Goal: Ask a question

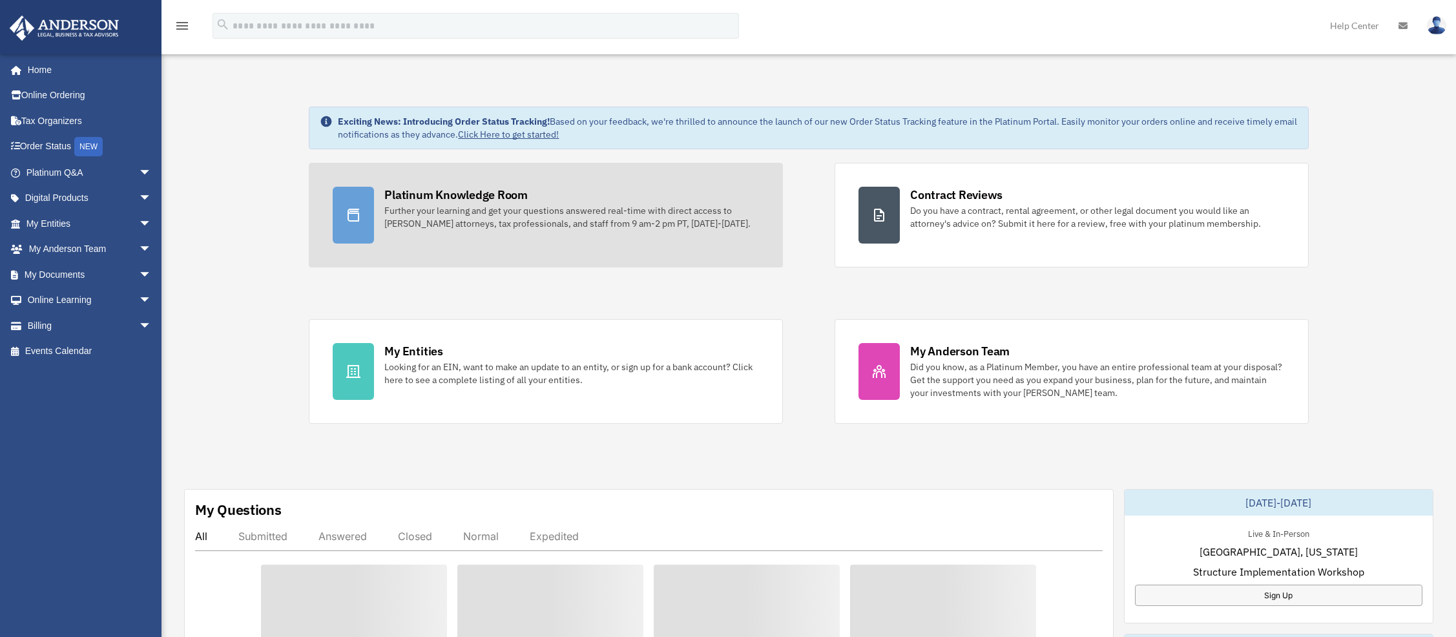
click at [492, 224] on div "Further your learning and get your questions answered real-time with direct acc…" at bounding box center [571, 217] width 375 height 26
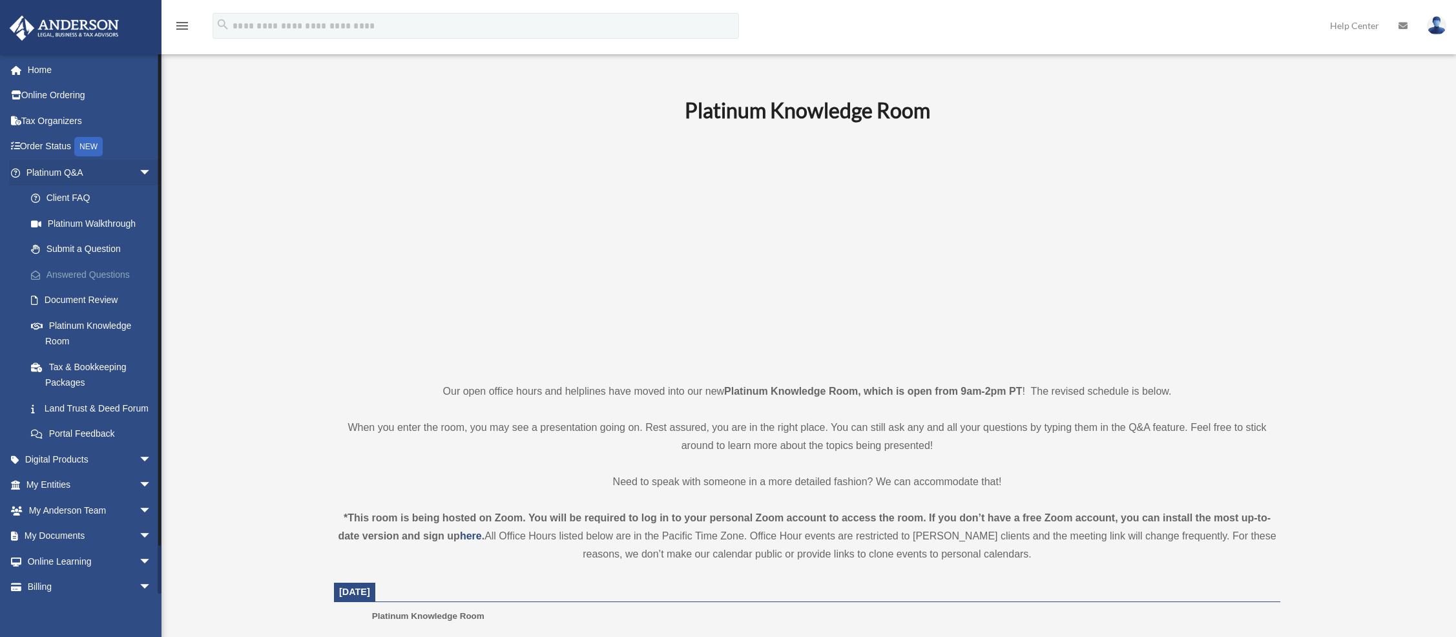
click at [101, 274] on link "Answered Questions" at bounding box center [94, 275] width 153 height 26
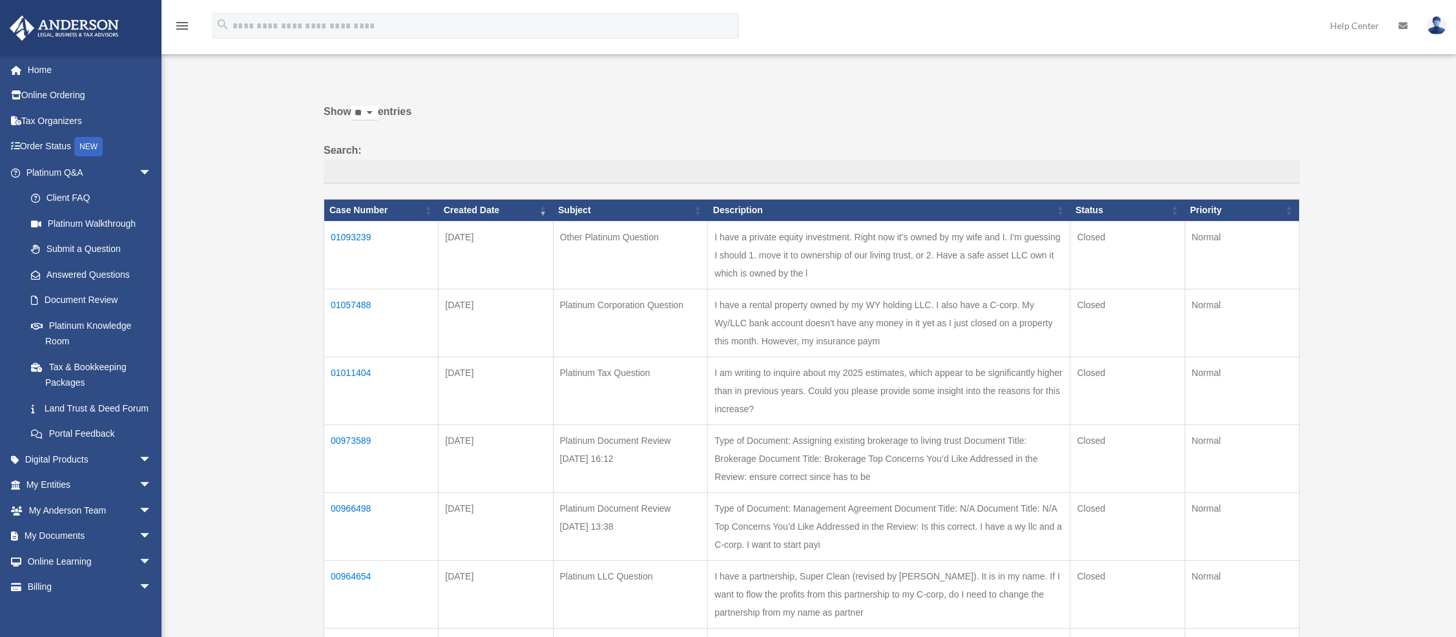
scroll to position [35, 0]
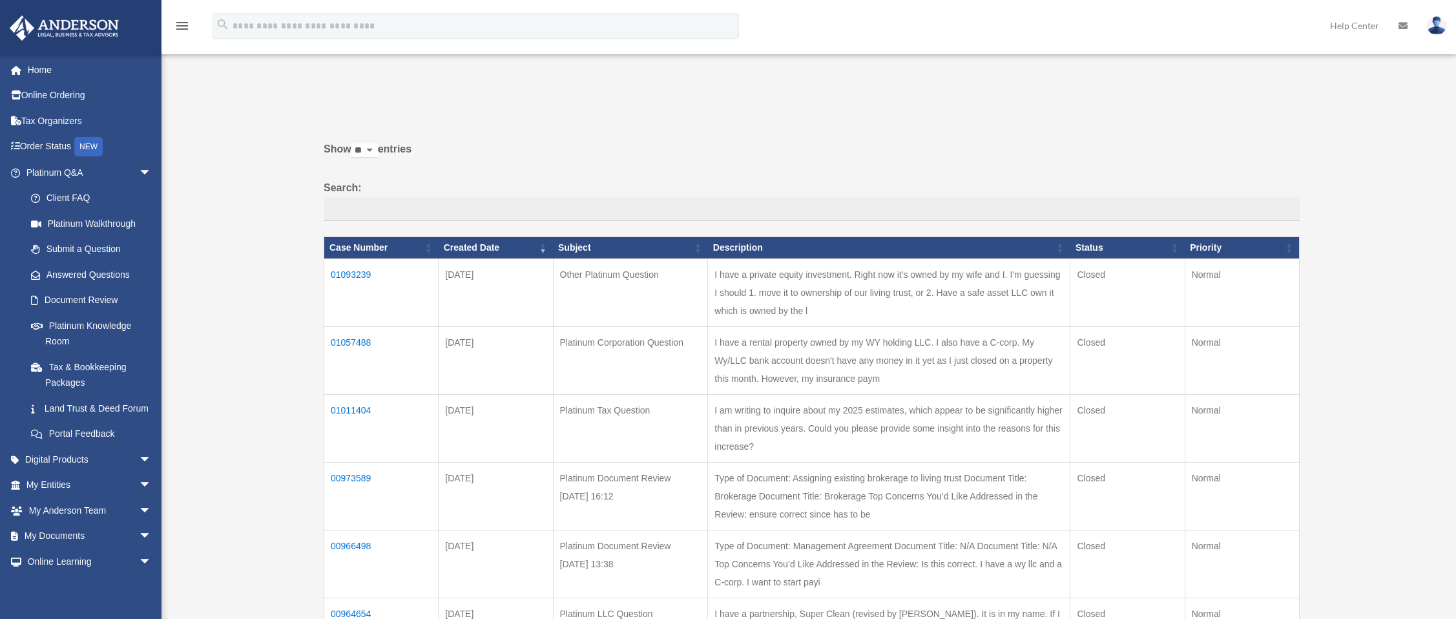
scroll to position [3, 0]
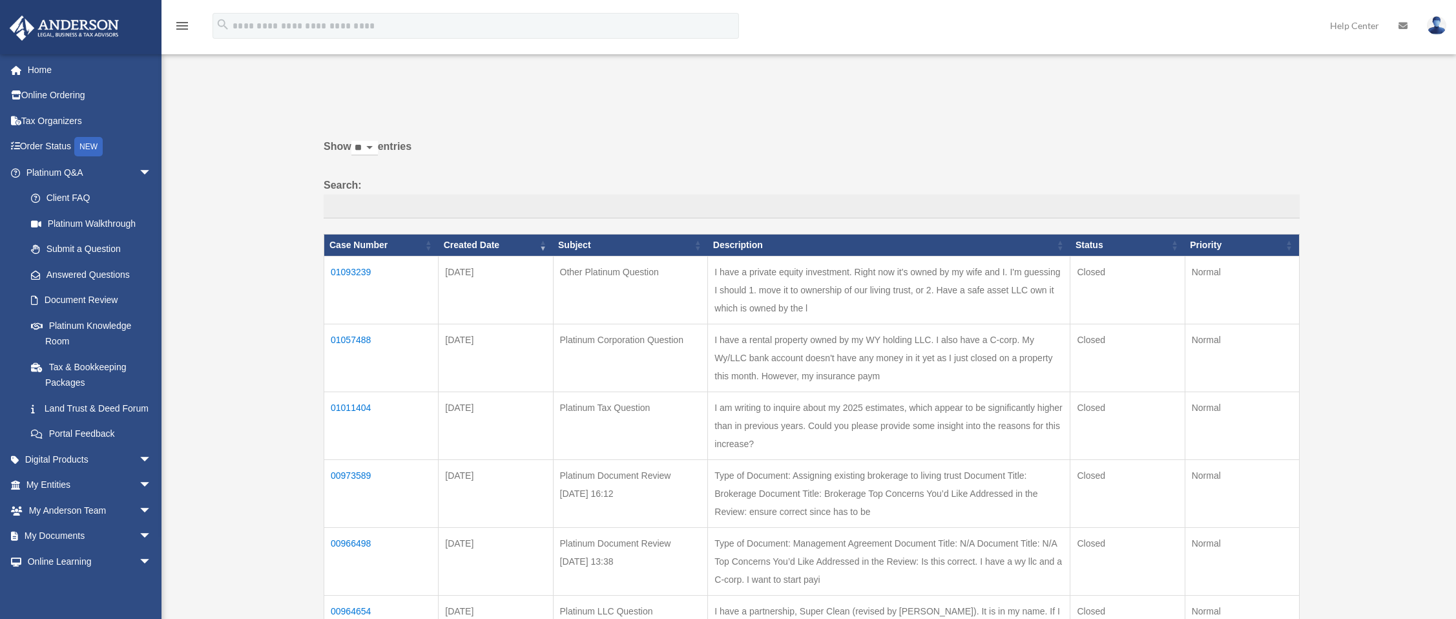
click at [360, 280] on td "01093239" at bounding box center [381, 290] width 114 height 68
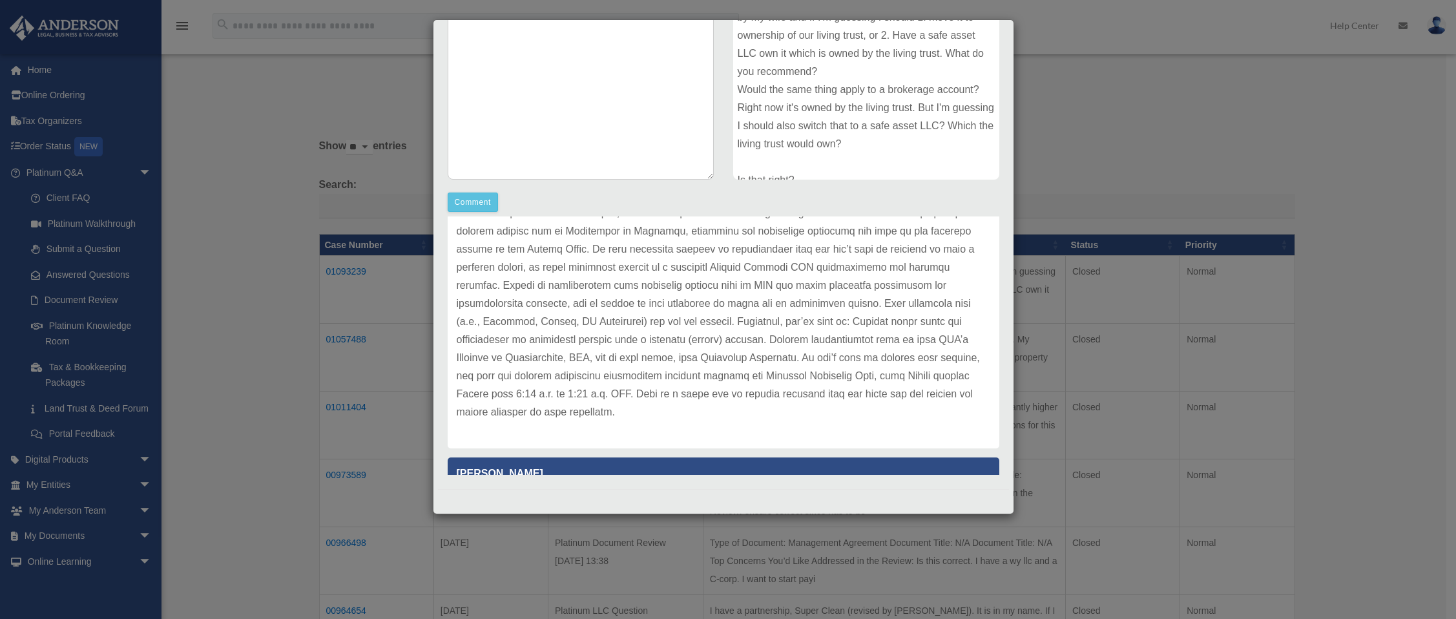
scroll to position [7, 0]
